Goal: Task Accomplishment & Management: Use online tool/utility

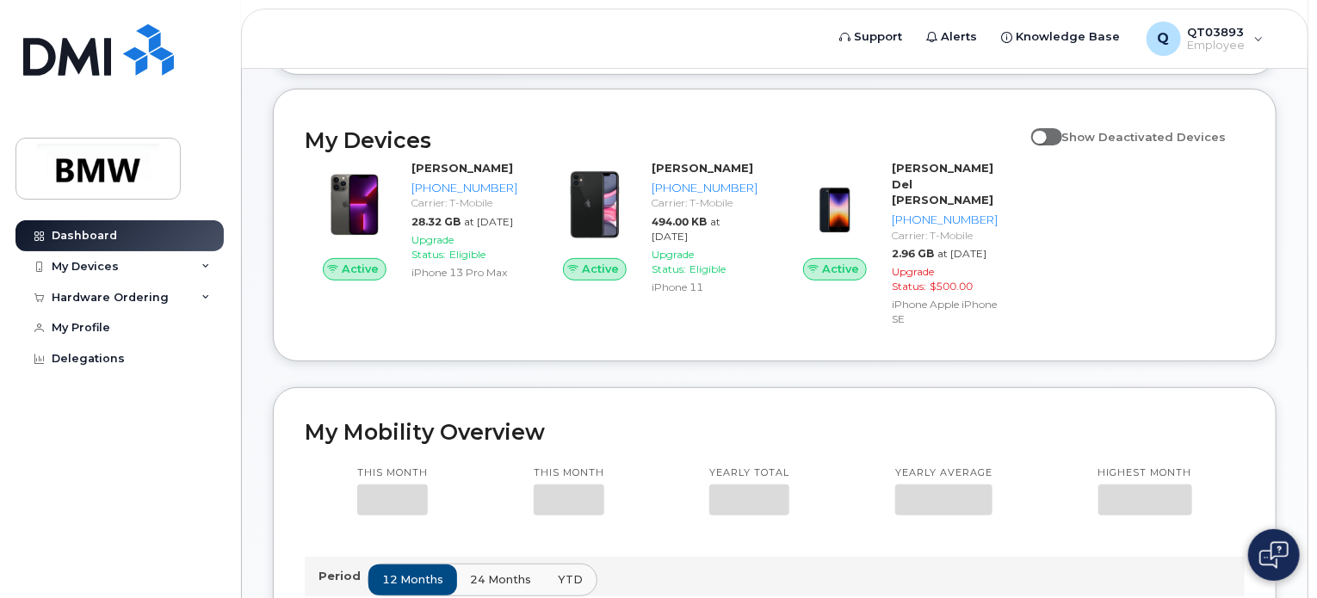
scroll to position [172, 0]
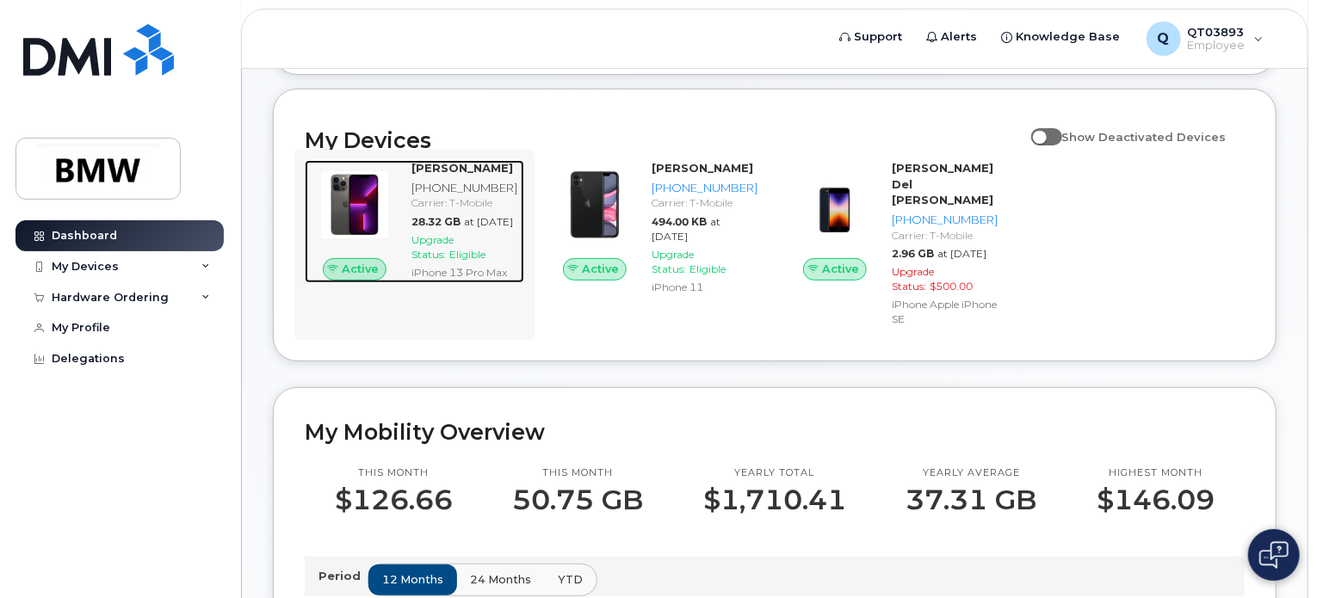
click at [444, 229] on div "28.32 GB at [DATE]" at bounding box center [464, 221] width 106 height 15
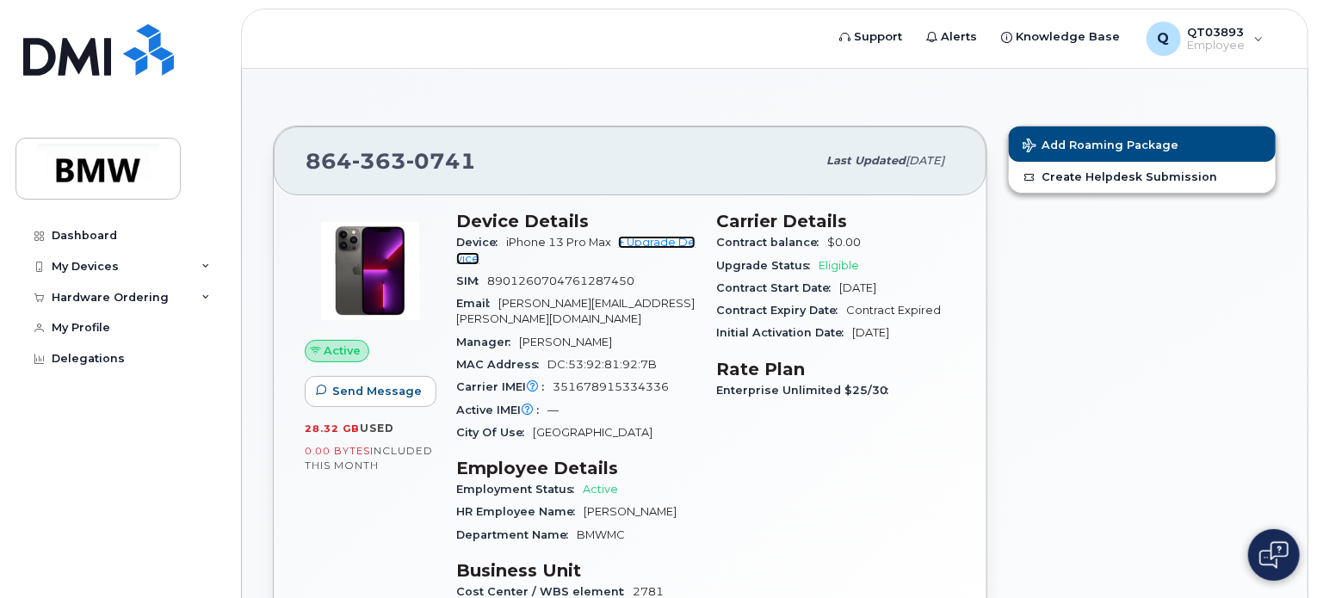
click at [666, 240] on link "+ Upgrade Device" at bounding box center [575, 250] width 239 height 28
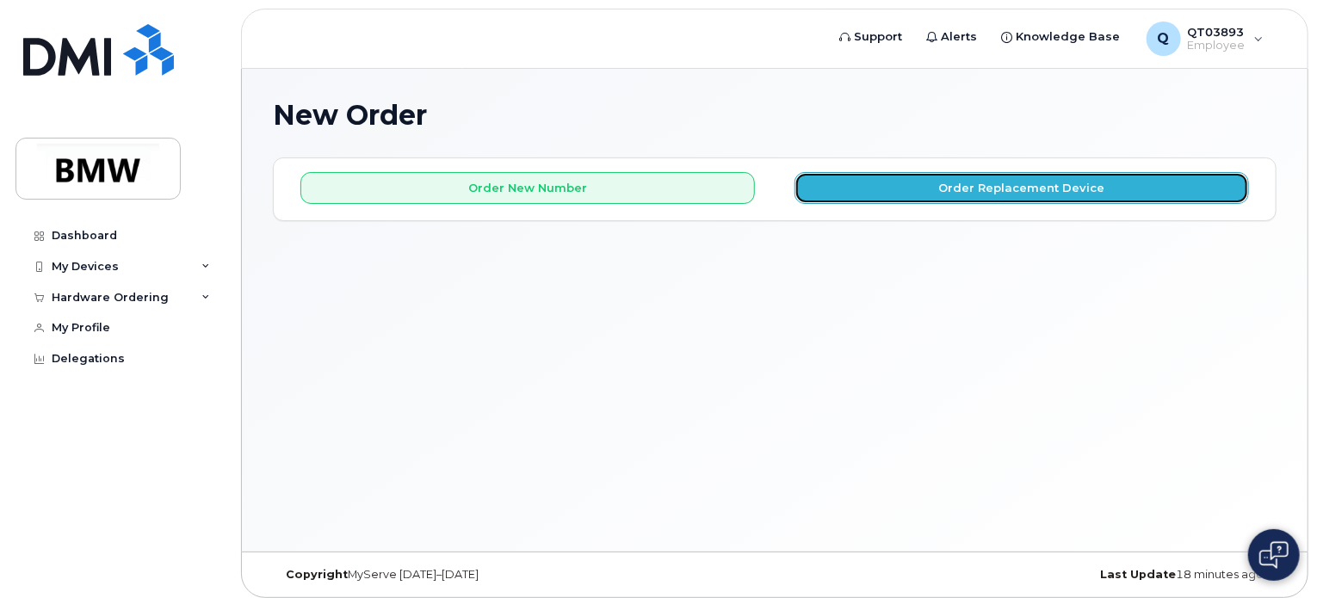
click at [1031, 180] on button "Order Replacement Device" at bounding box center [1021, 188] width 454 height 32
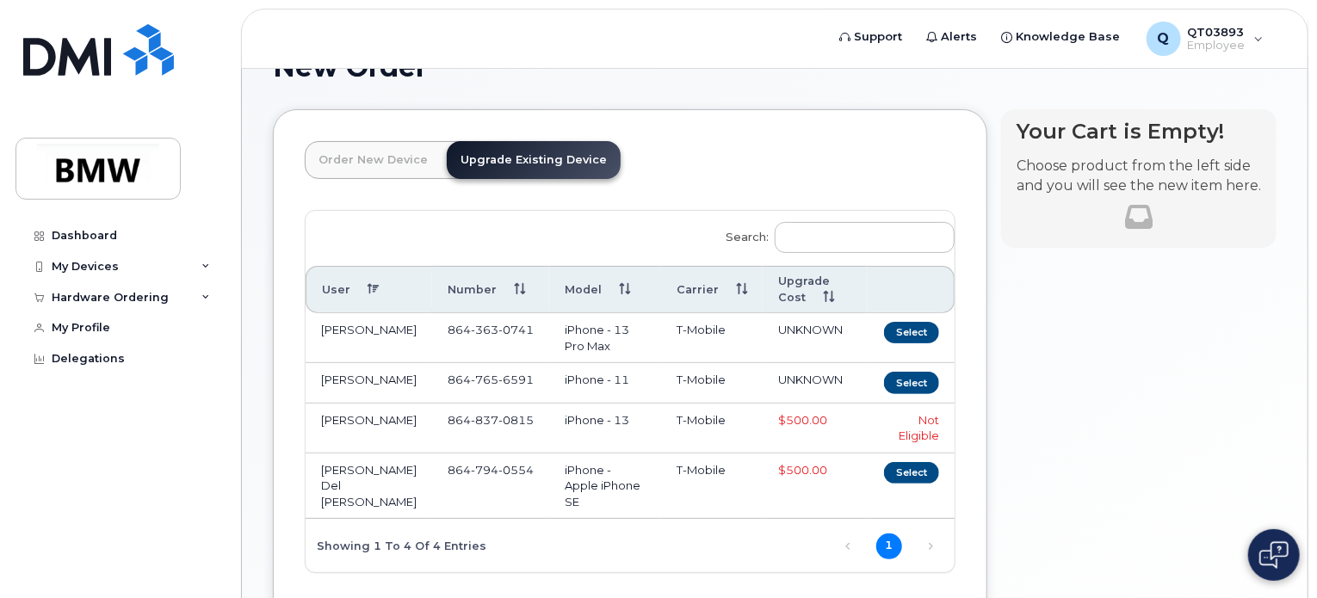
scroll to position [86, 0]
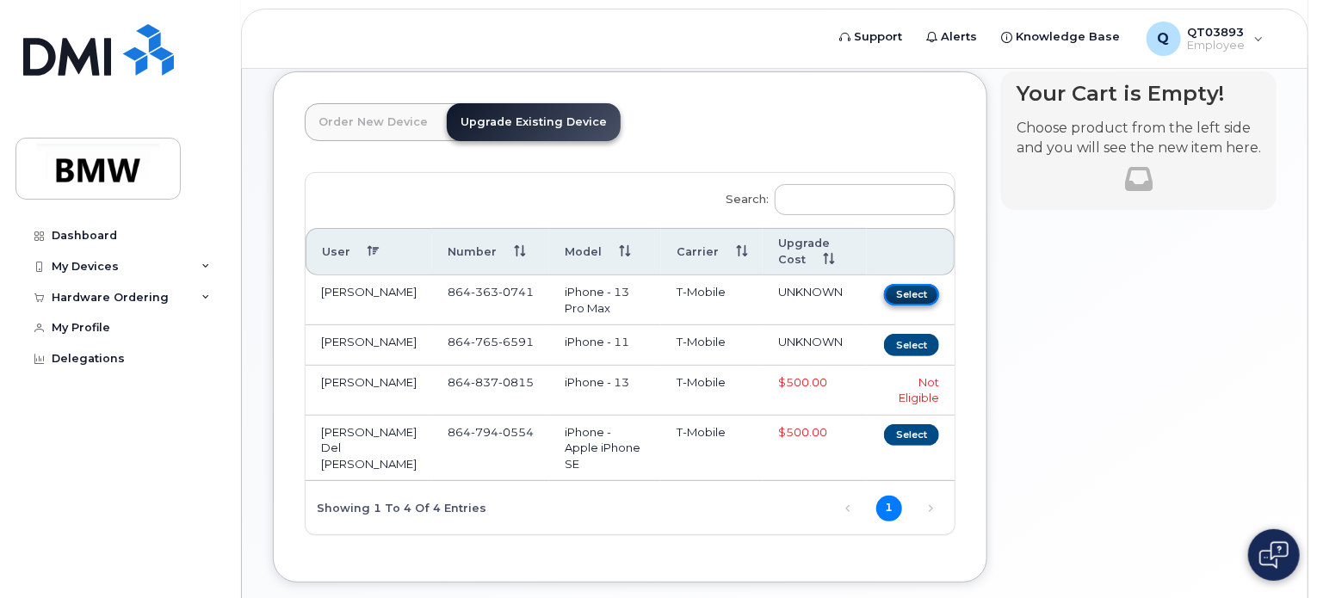
click at [908, 288] on button "Select" at bounding box center [911, 295] width 55 height 22
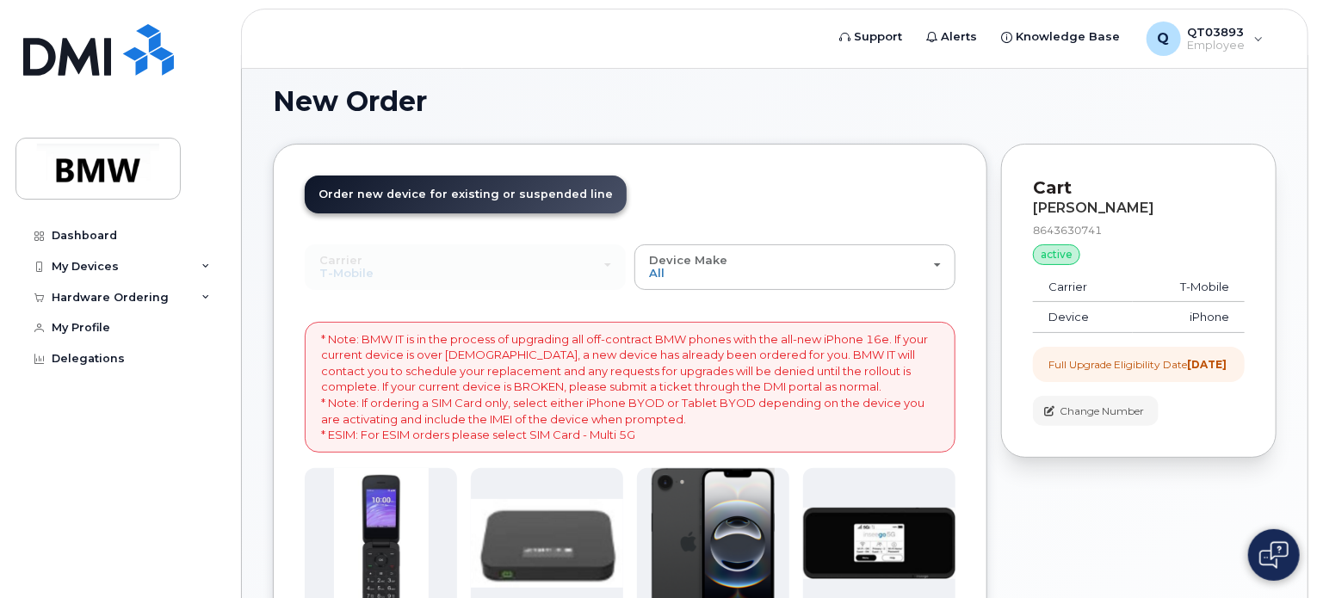
scroll to position [0, 0]
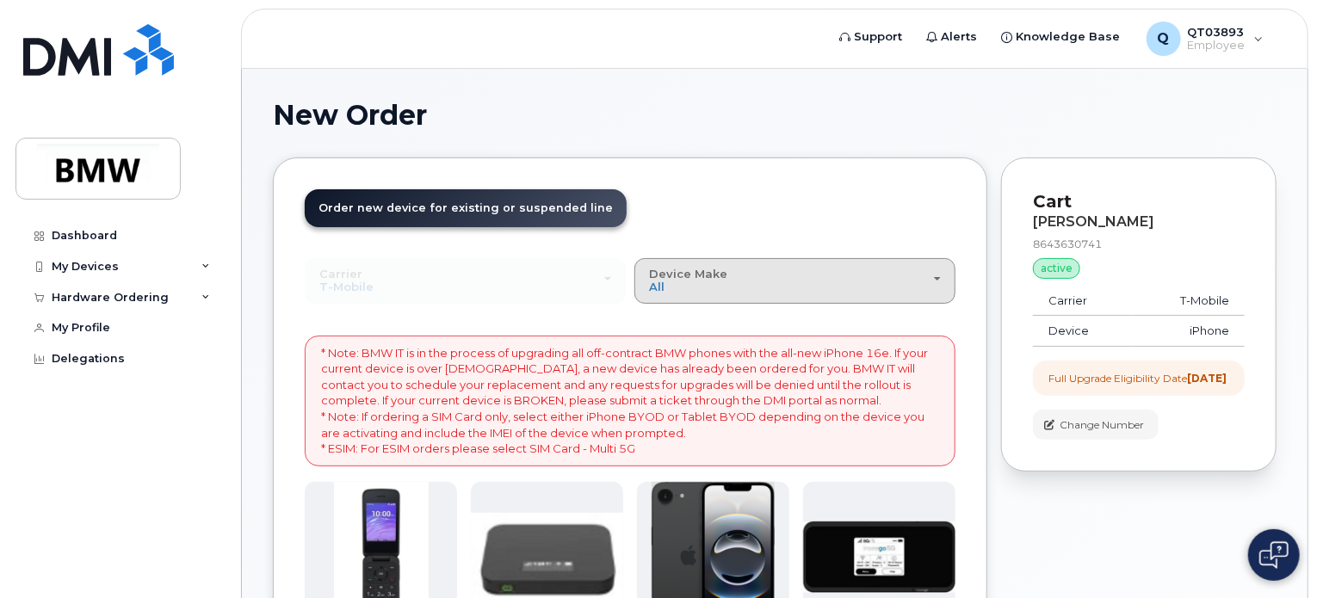
click at [944, 277] on button "Device Make All Cell Phone iPhone Modem" at bounding box center [794, 280] width 321 height 45
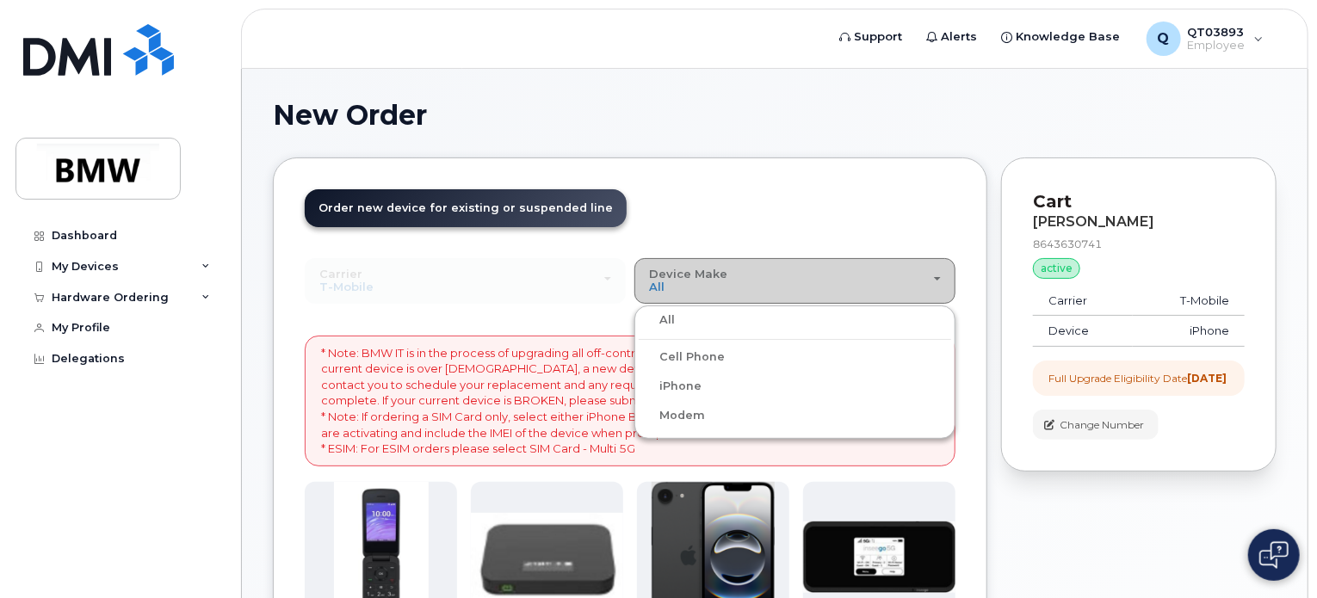
click at [944, 277] on button "Device Make All Cell Phone iPhone Modem" at bounding box center [794, 280] width 321 height 45
